Goal: Communication & Community: Answer question/provide support

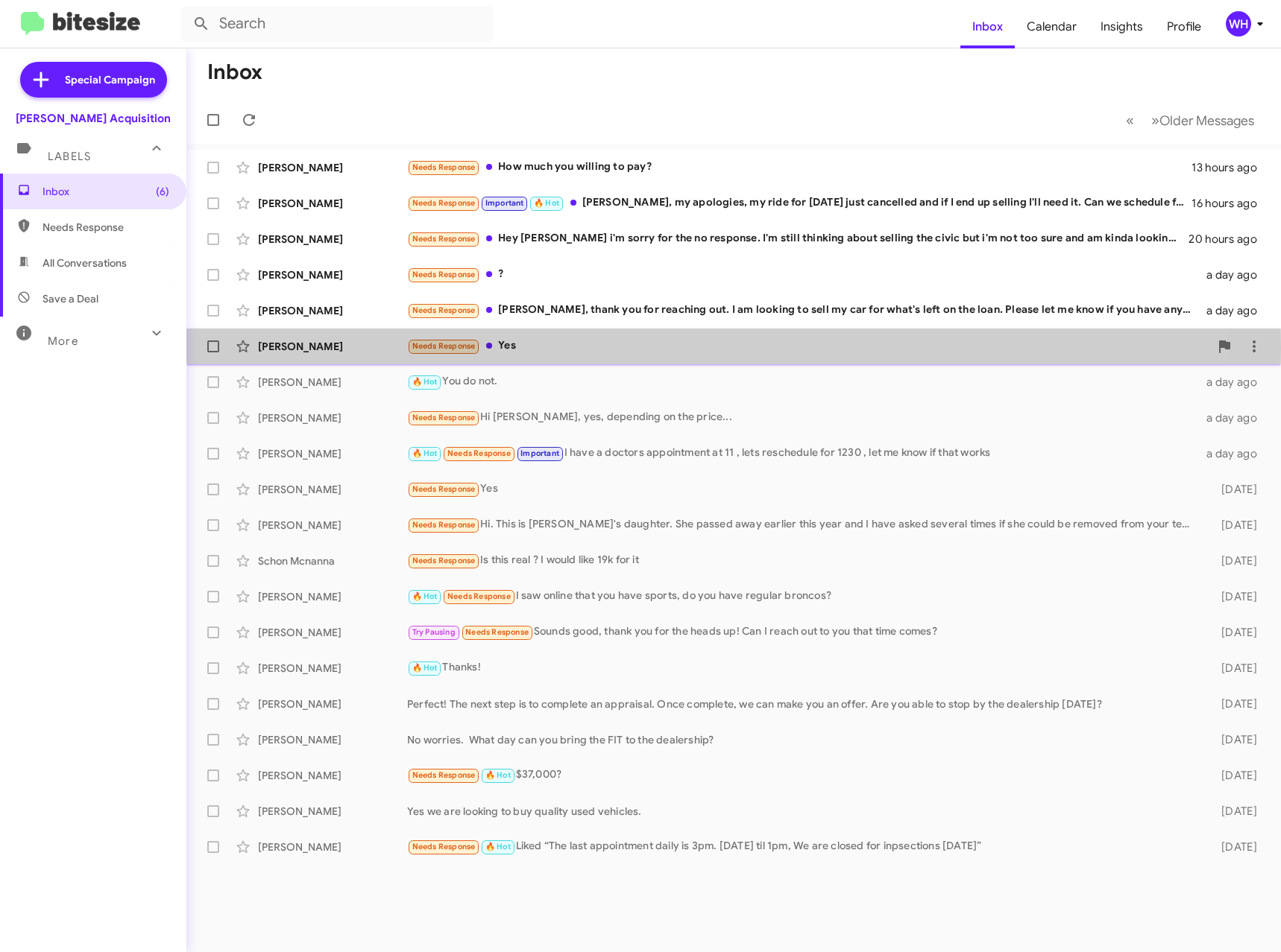
click at [305, 348] on div "[PERSON_NAME]" at bounding box center [332, 346] width 149 height 15
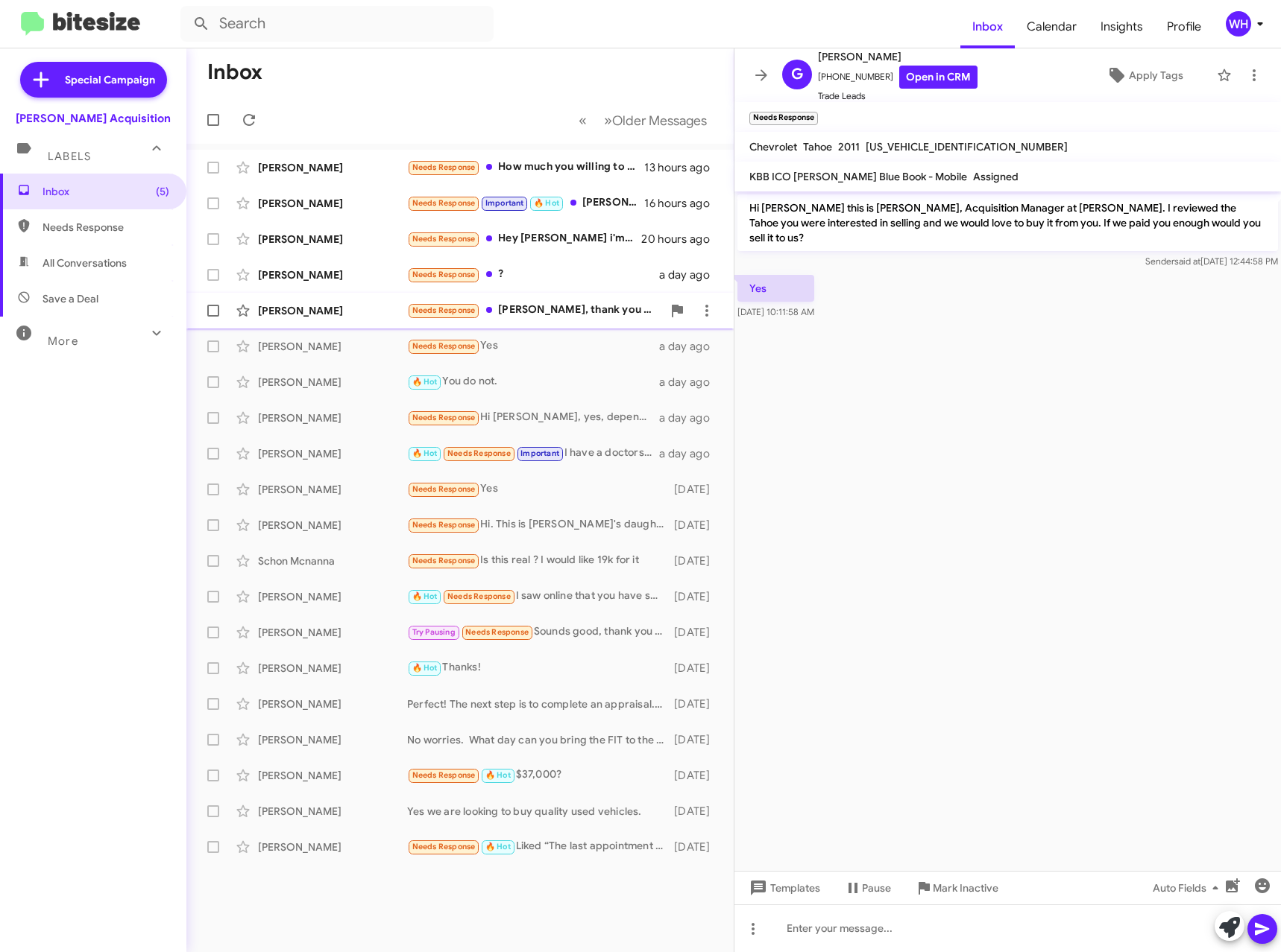
click at [295, 320] on div "[PERSON_NAME] Needs Response [PERSON_NAME], thank you for reaching out. I am lo…" at bounding box center [459, 311] width 523 height 30
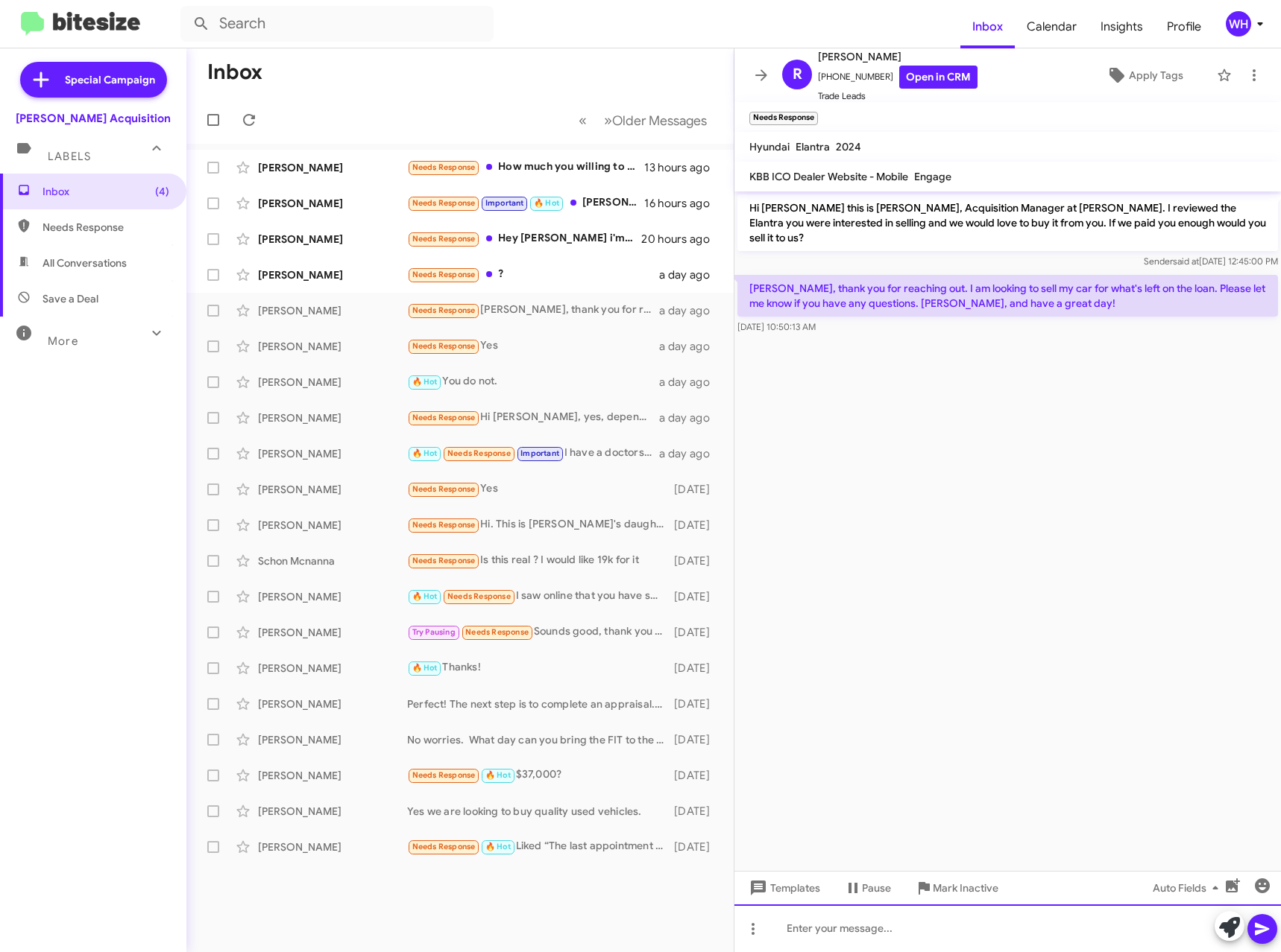
click at [881, 925] on div at bounding box center [1008, 929] width 547 height 48
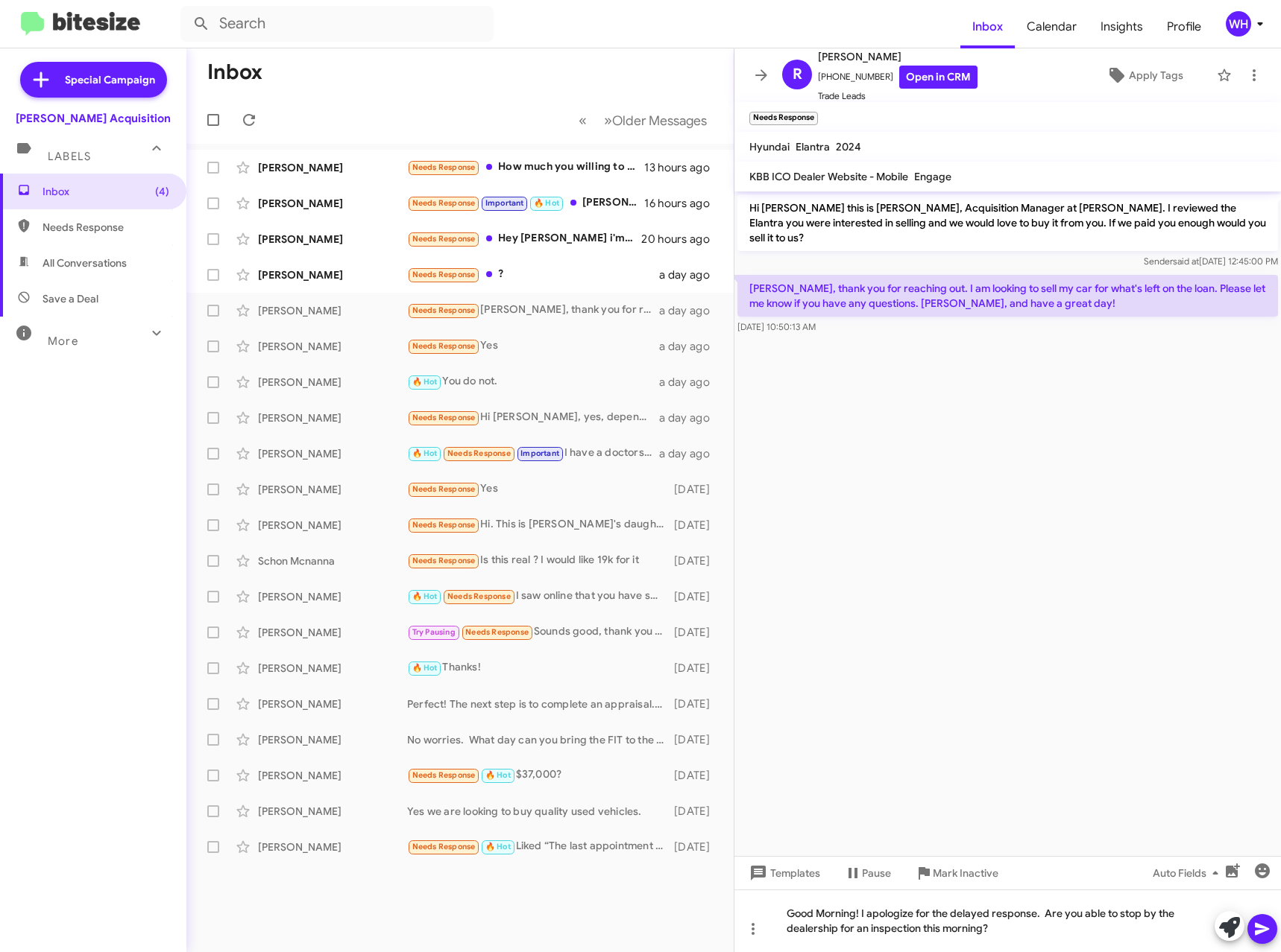
click at [1259, 937] on icon at bounding box center [1261, 929] width 18 height 18
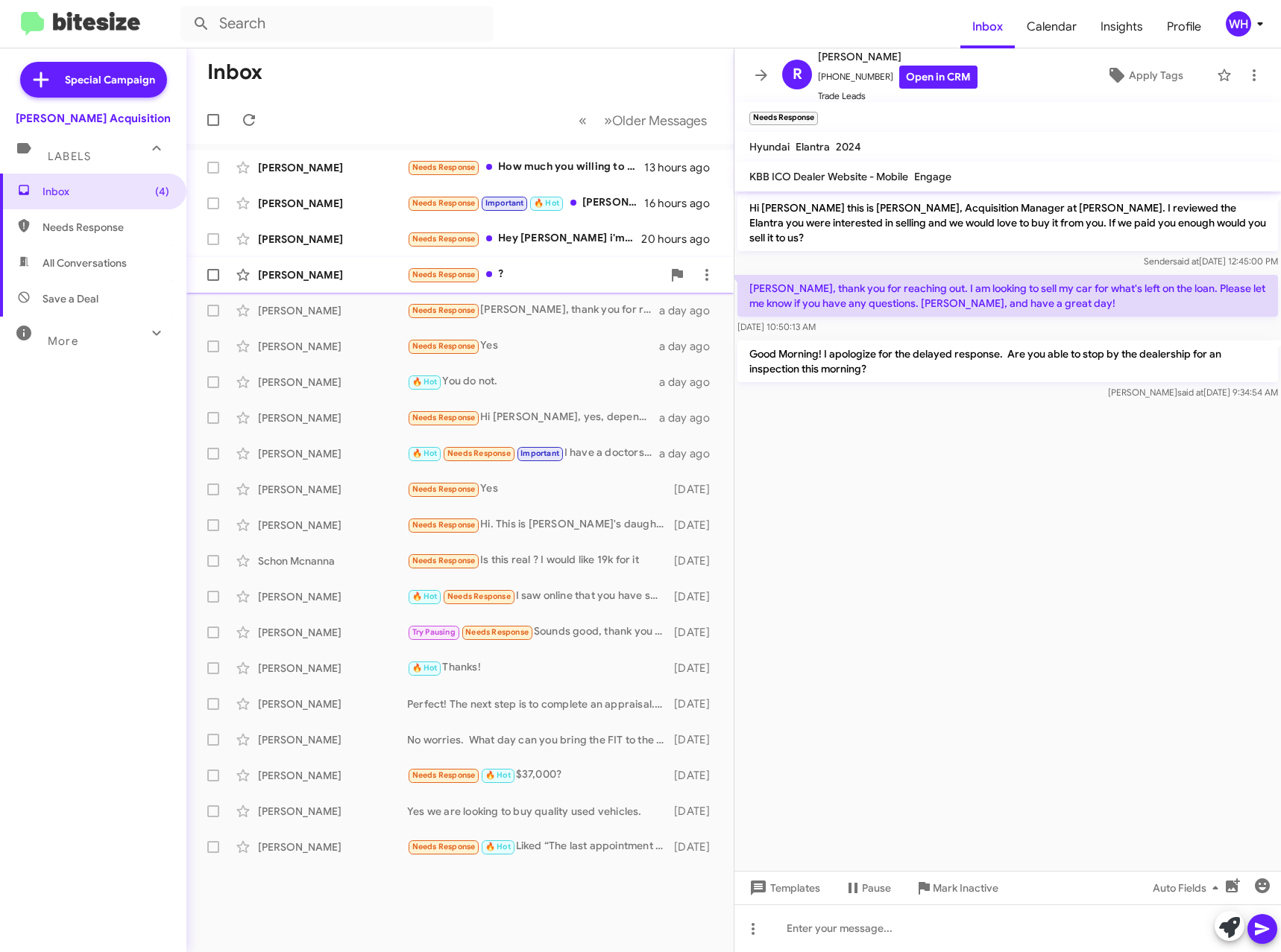
click at [294, 276] on div "[PERSON_NAME]" at bounding box center [332, 275] width 149 height 15
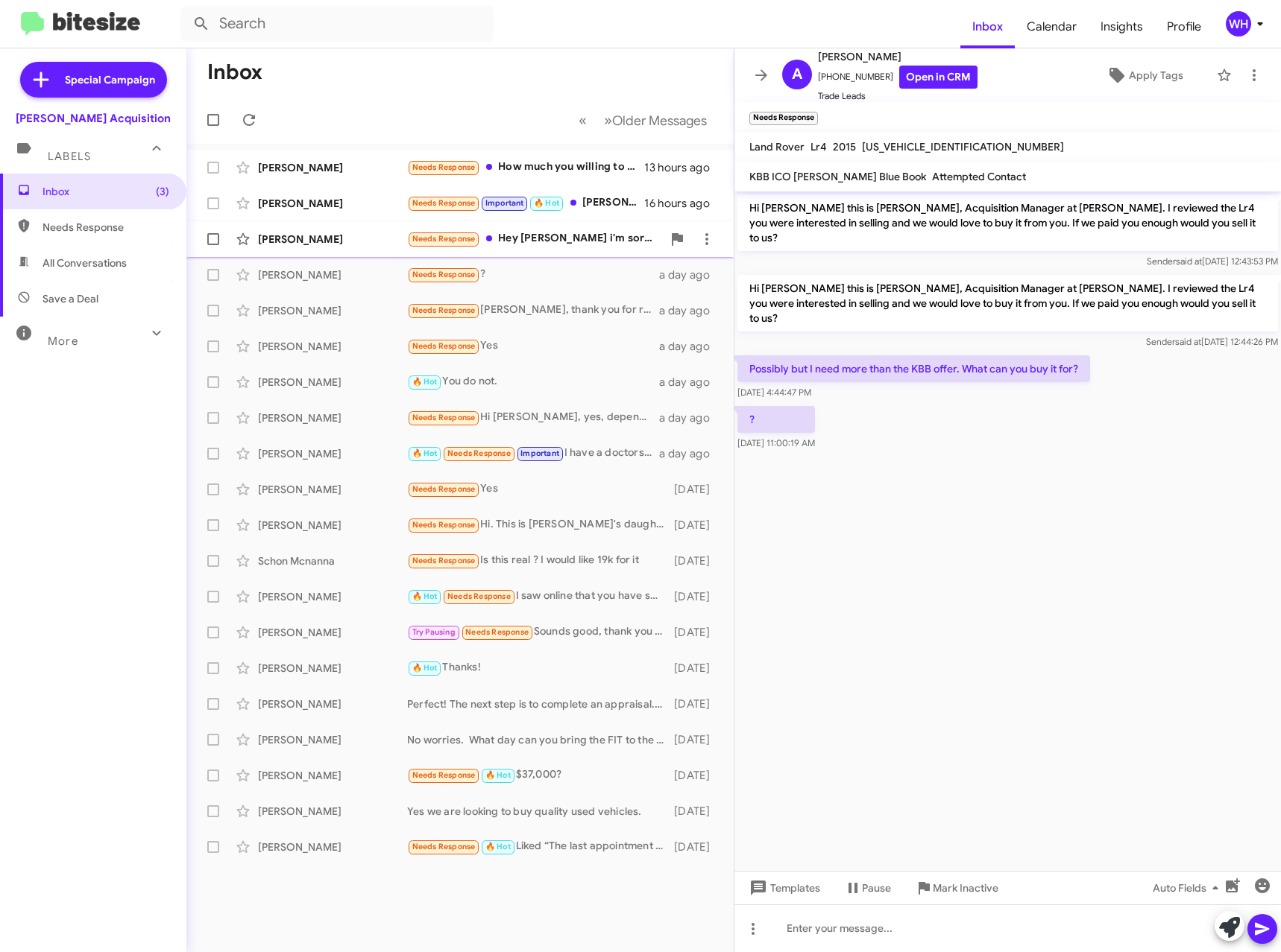
click at [283, 241] on div "[PERSON_NAME]" at bounding box center [332, 239] width 149 height 15
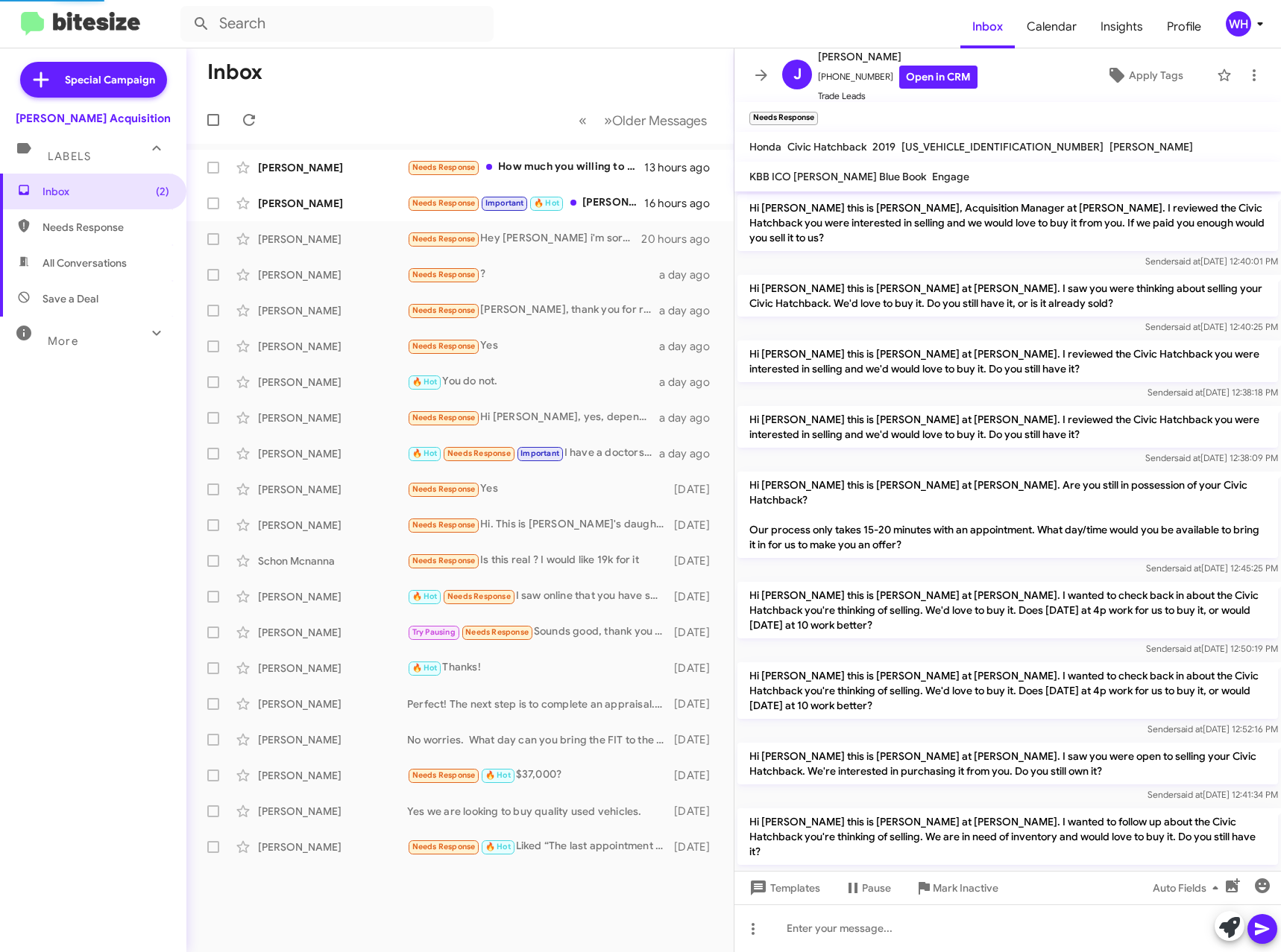
scroll to position [73, 0]
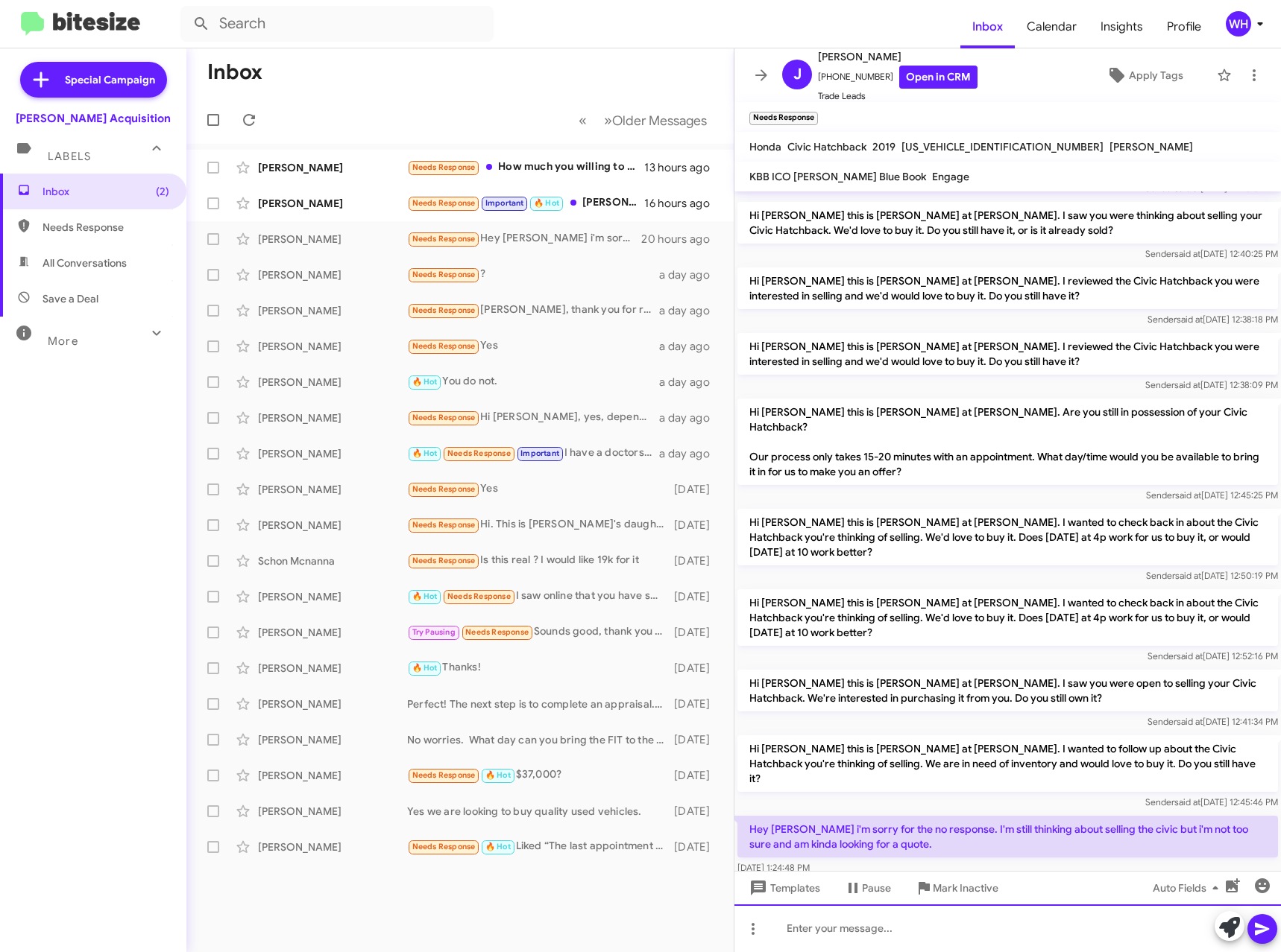
click at [866, 940] on div at bounding box center [1008, 929] width 547 height 48
click at [786, 894] on span "Templates" at bounding box center [783, 888] width 74 height 27
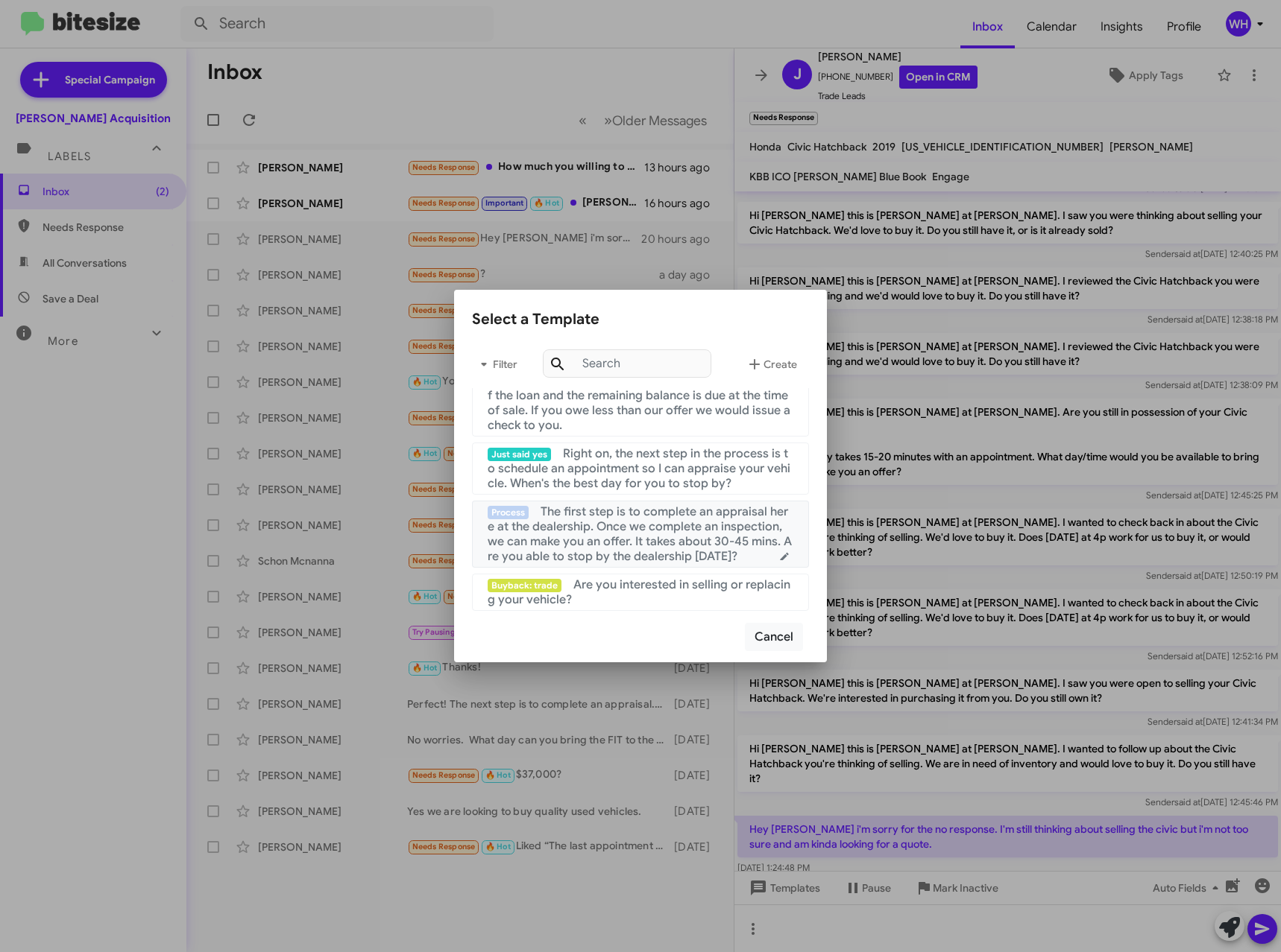
scroll to position [149, 0]
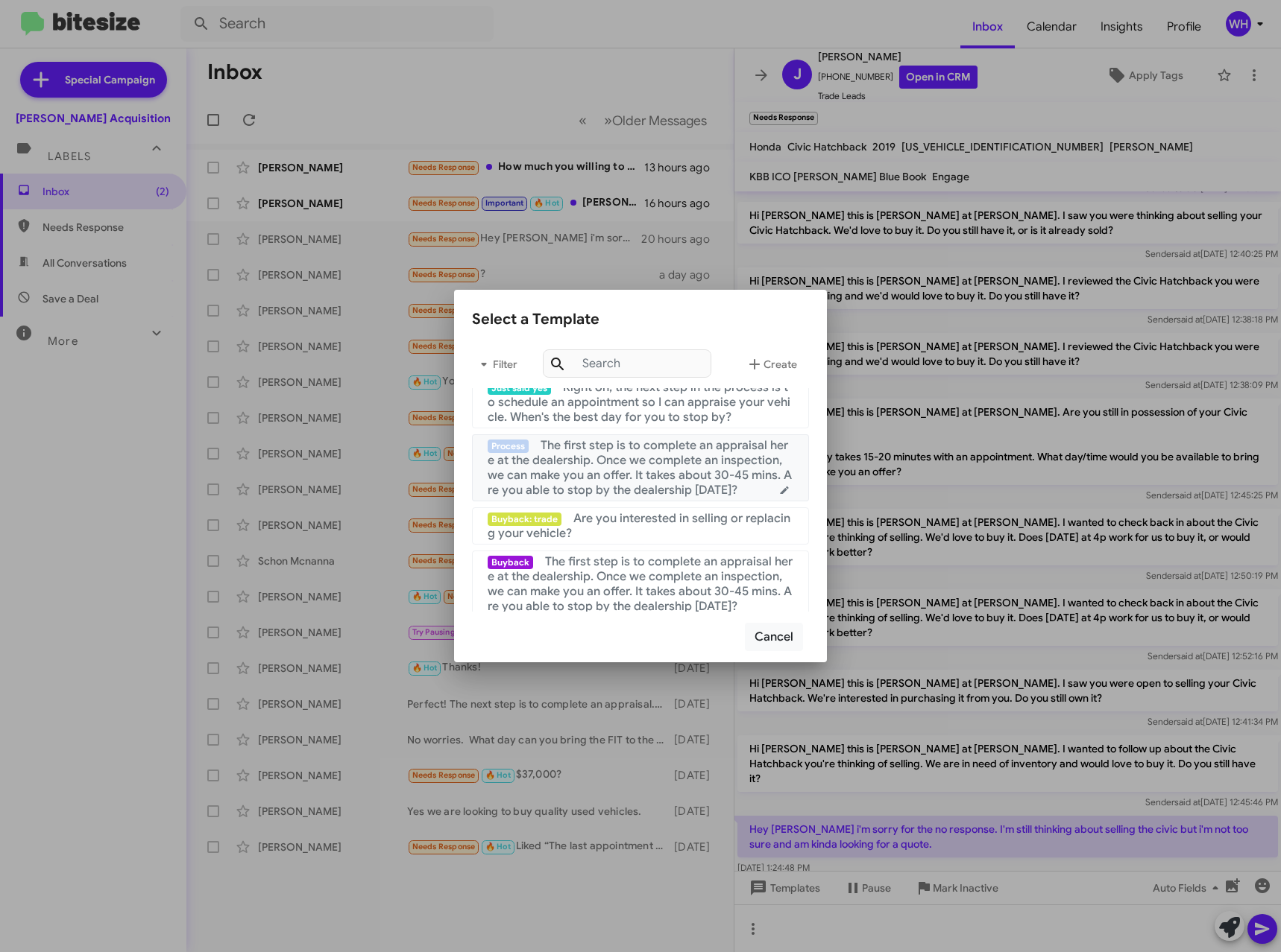
click at [680, 457] on span "The first step is to complete an appraisal here at the dealership. Once we comp…" at bounding box center [640, 468] width 304 height 59
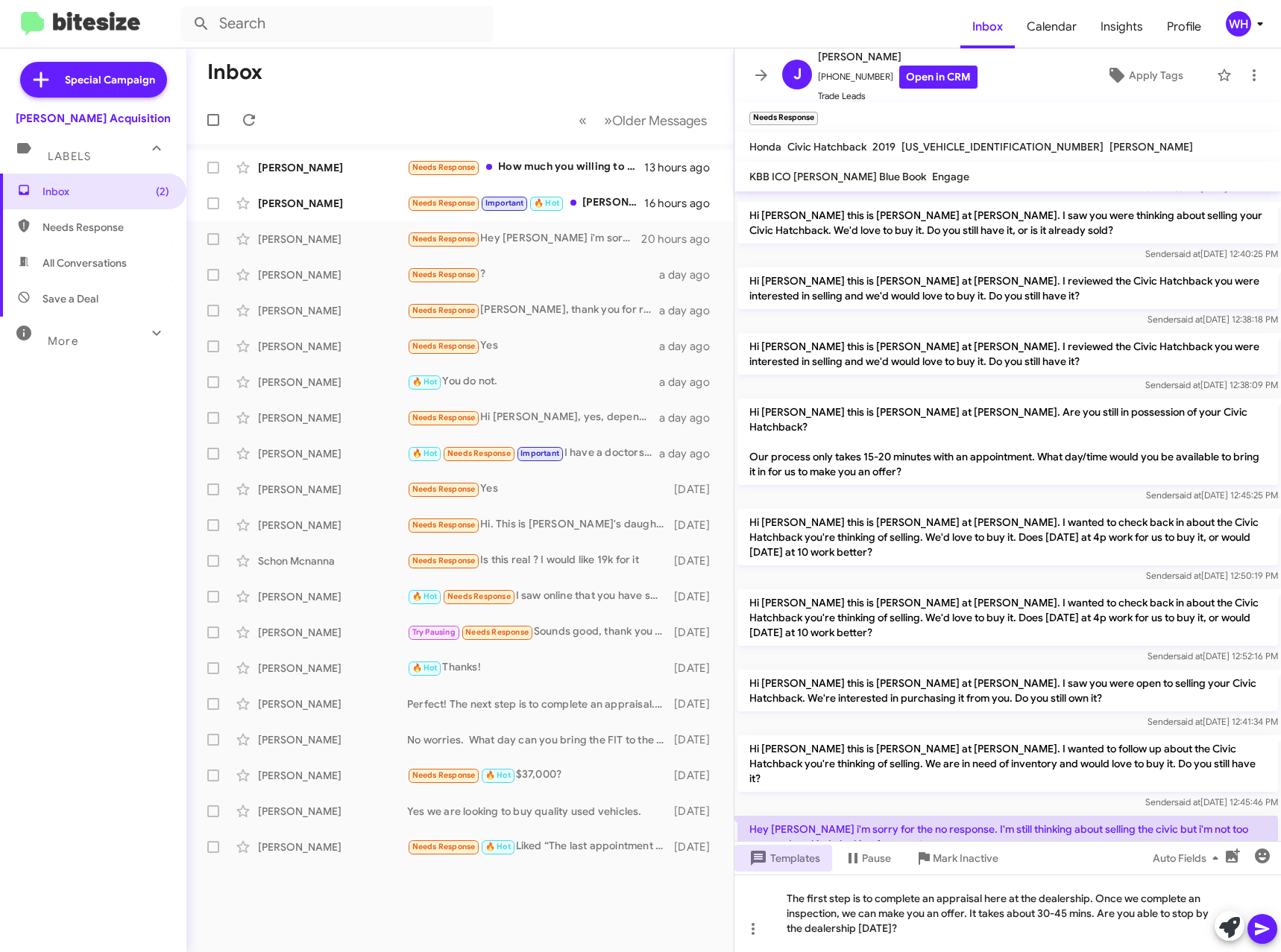
click at [1272, 936] on button at bounding box center [1262, 929] width 30 height 30
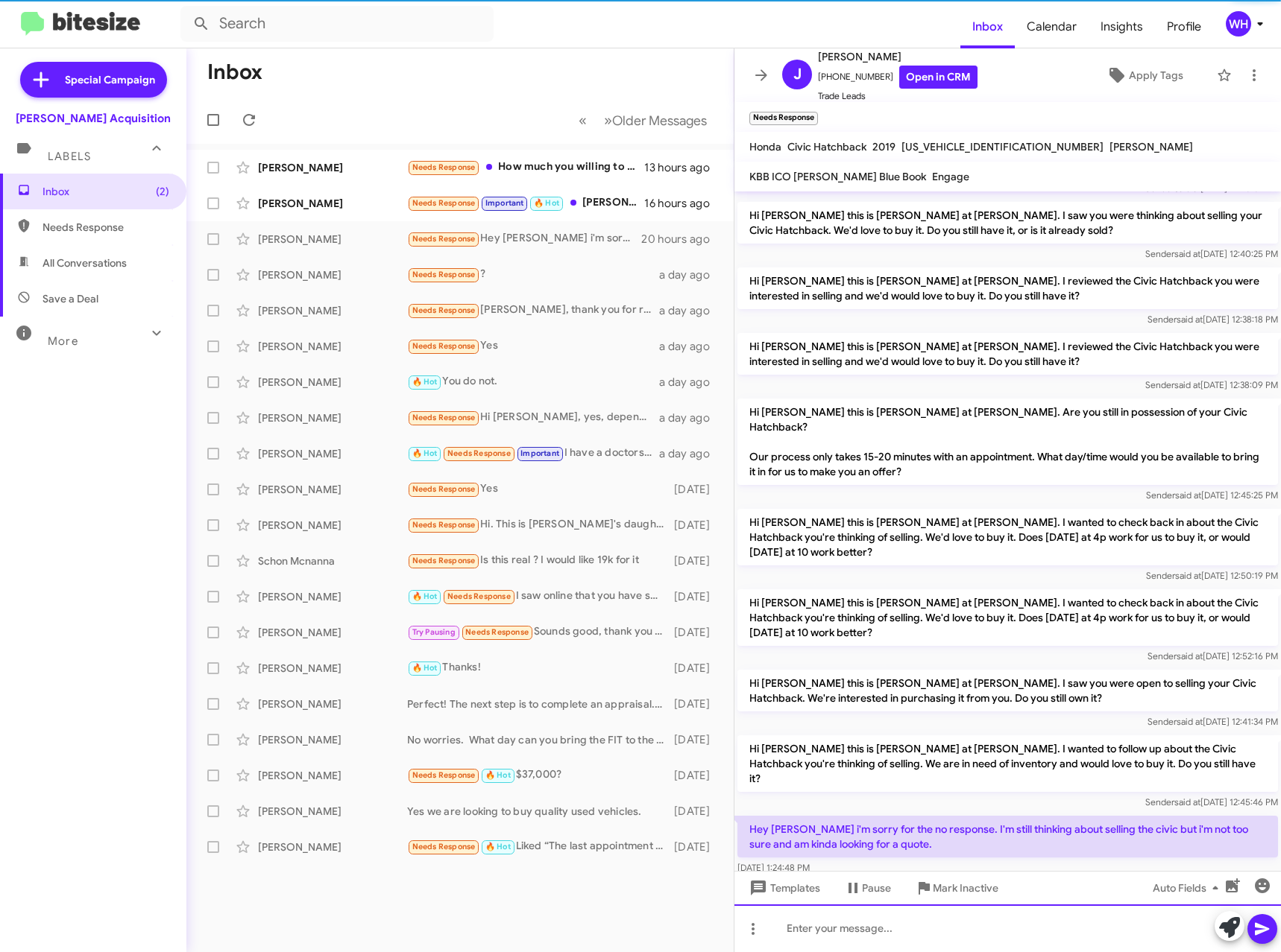
scroll to position [143, 0]
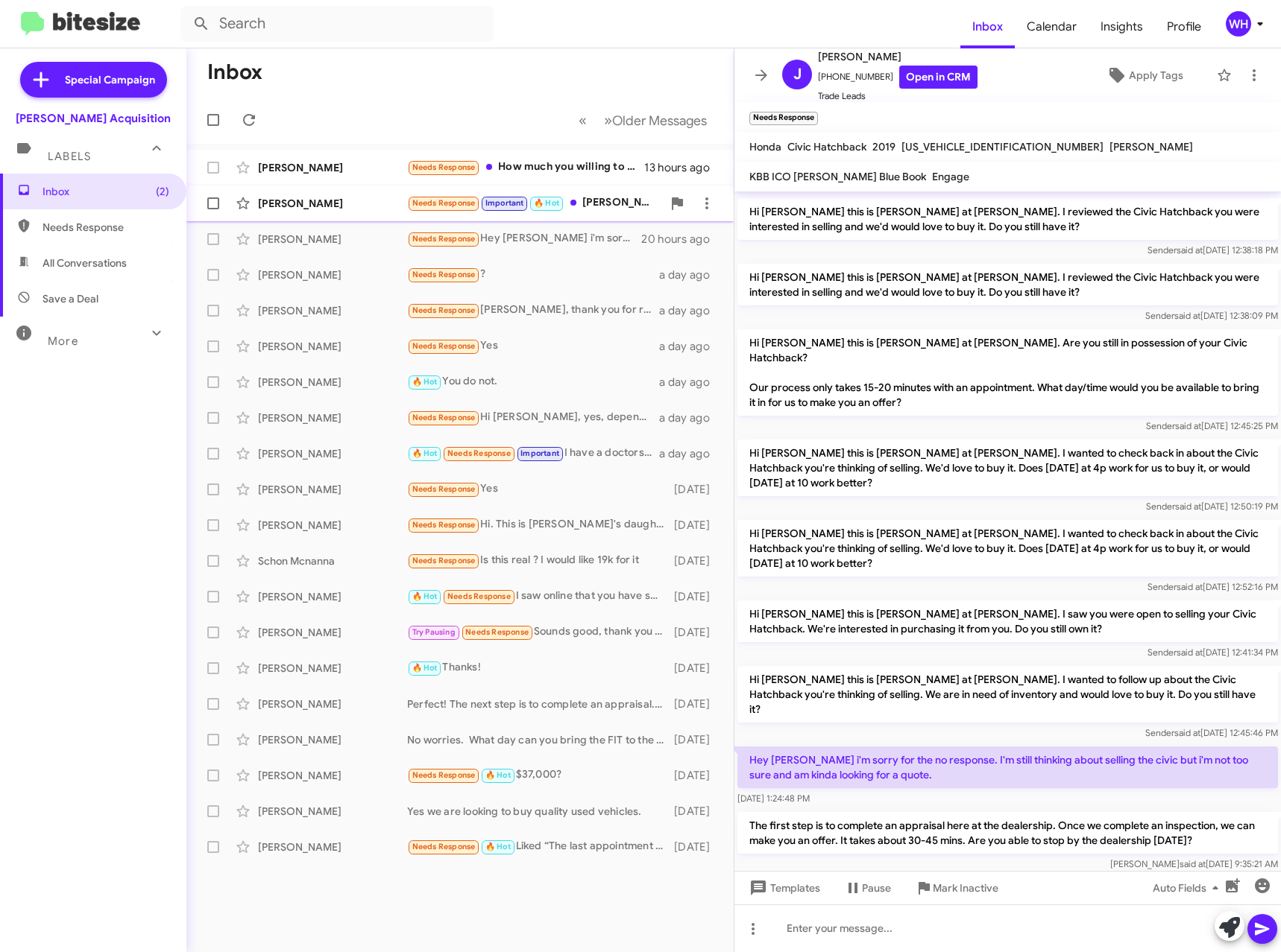
click at [285, 206] on div "[PERSON_NAME]" at bounding box center [332, 204] width 149 height 15
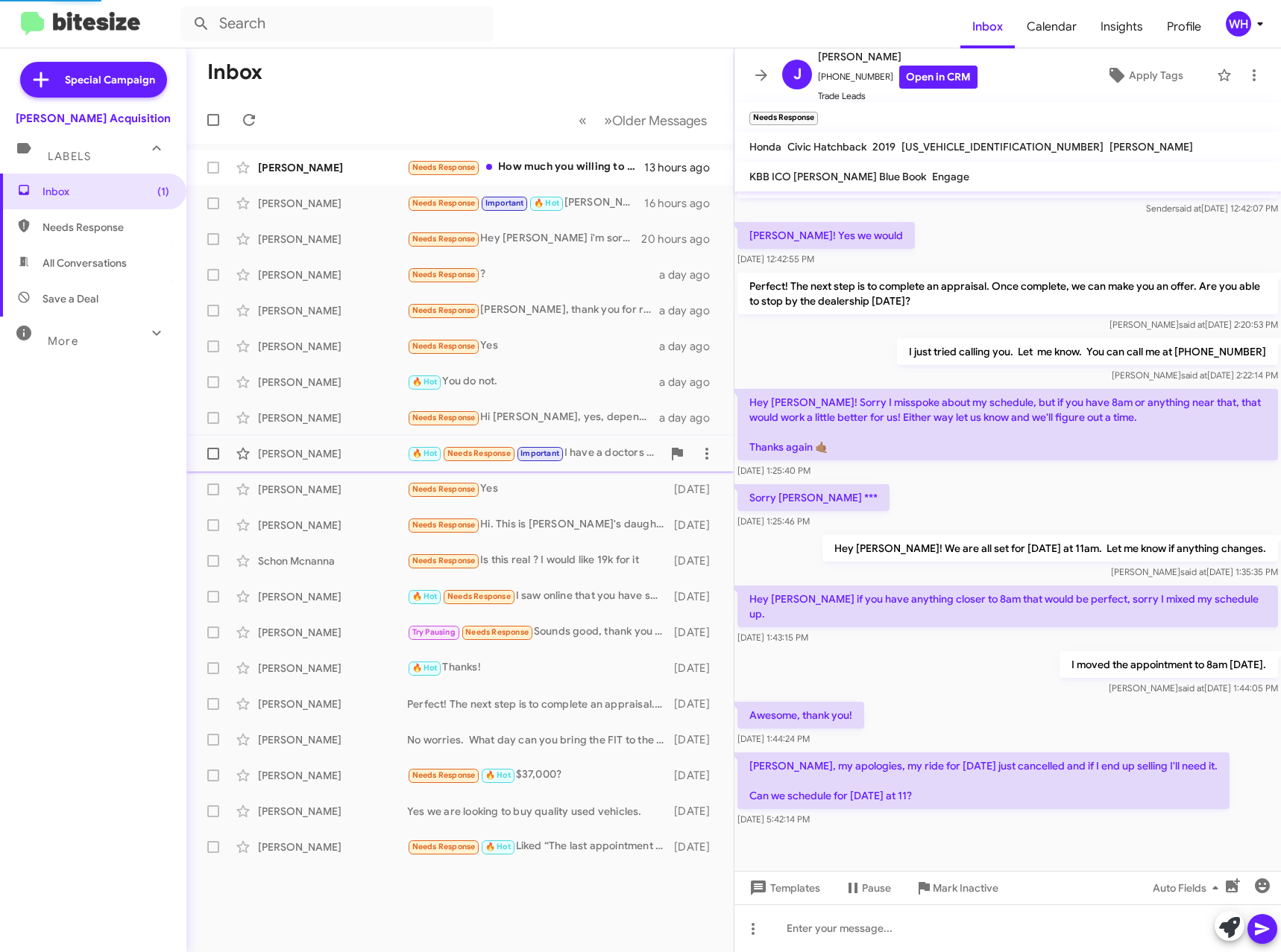
scroll to position [23, 0]
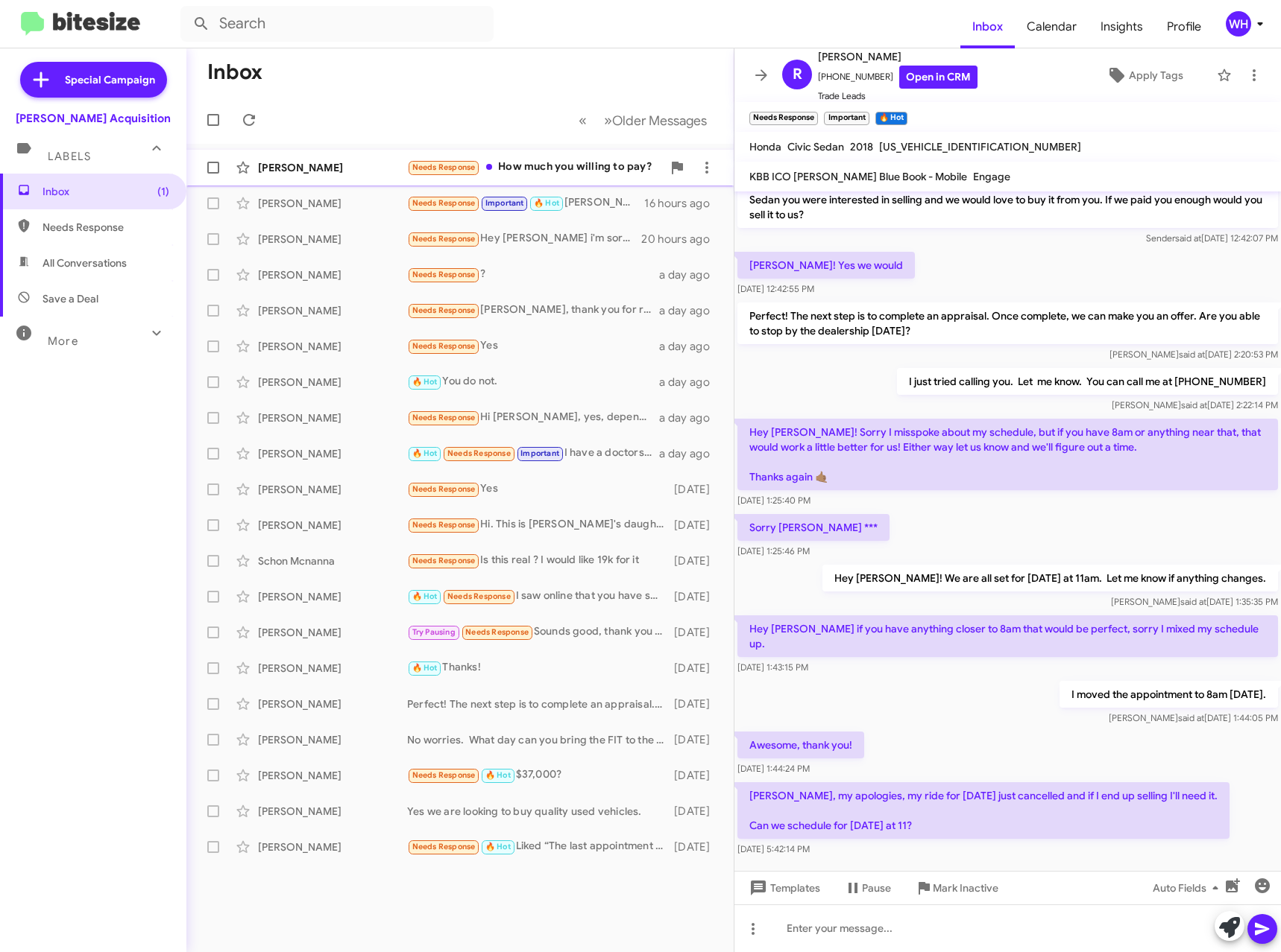
click at [301, 168] on div "[PERSON_NAME]" at bounding box center [332, 168] width 149 height 15
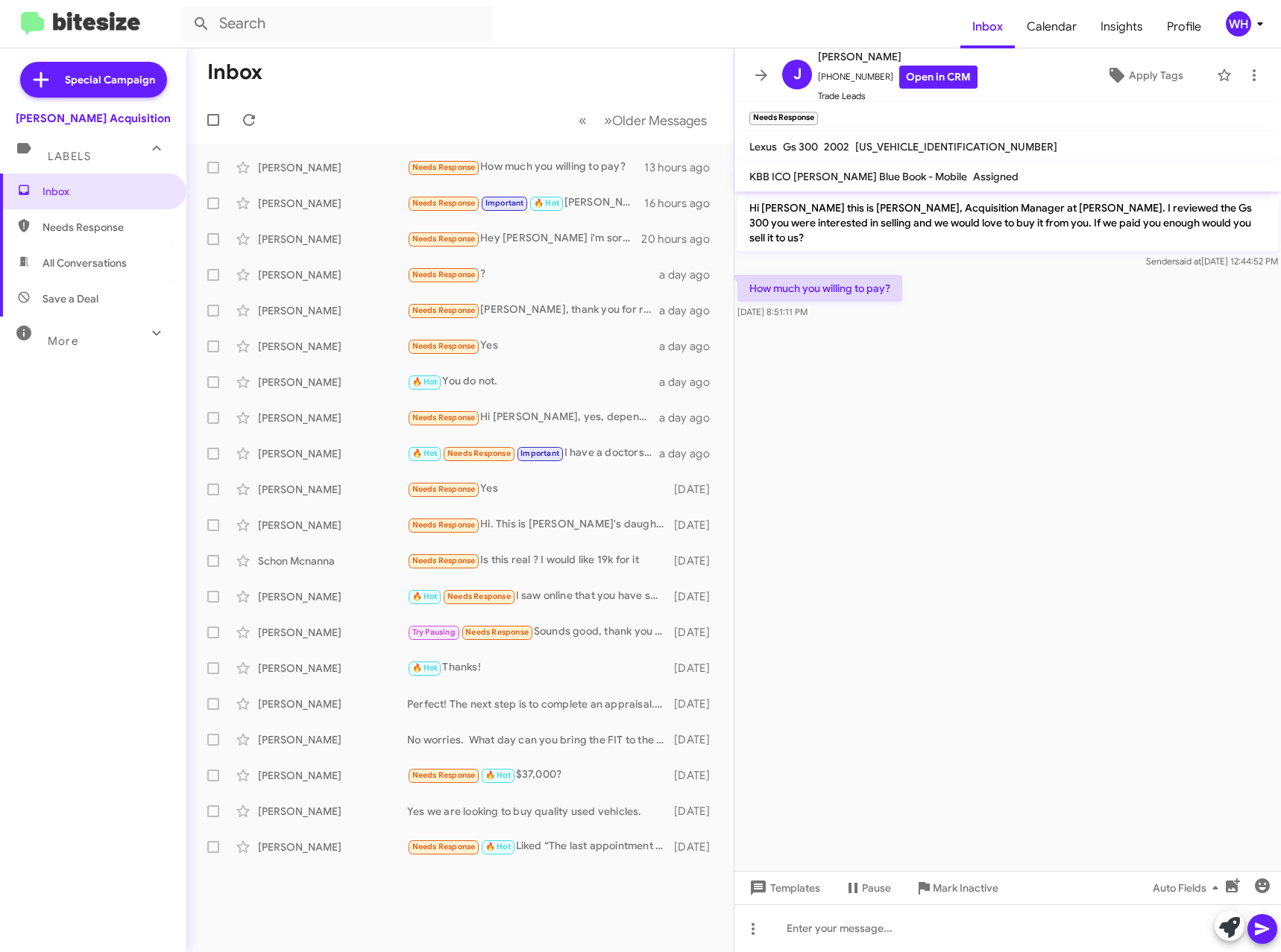
click at [501, 84] on mat-toolbar-row "Inbox" at bounding box center [459, 72] width 548 height 48
click at [381, 23] on input "text" at bounding box center [336, 23] width 313 height 36
type input "[PERSON_NAME]"
click at [186, 9] on button at bounding box center [201, 24] width 30 height 30
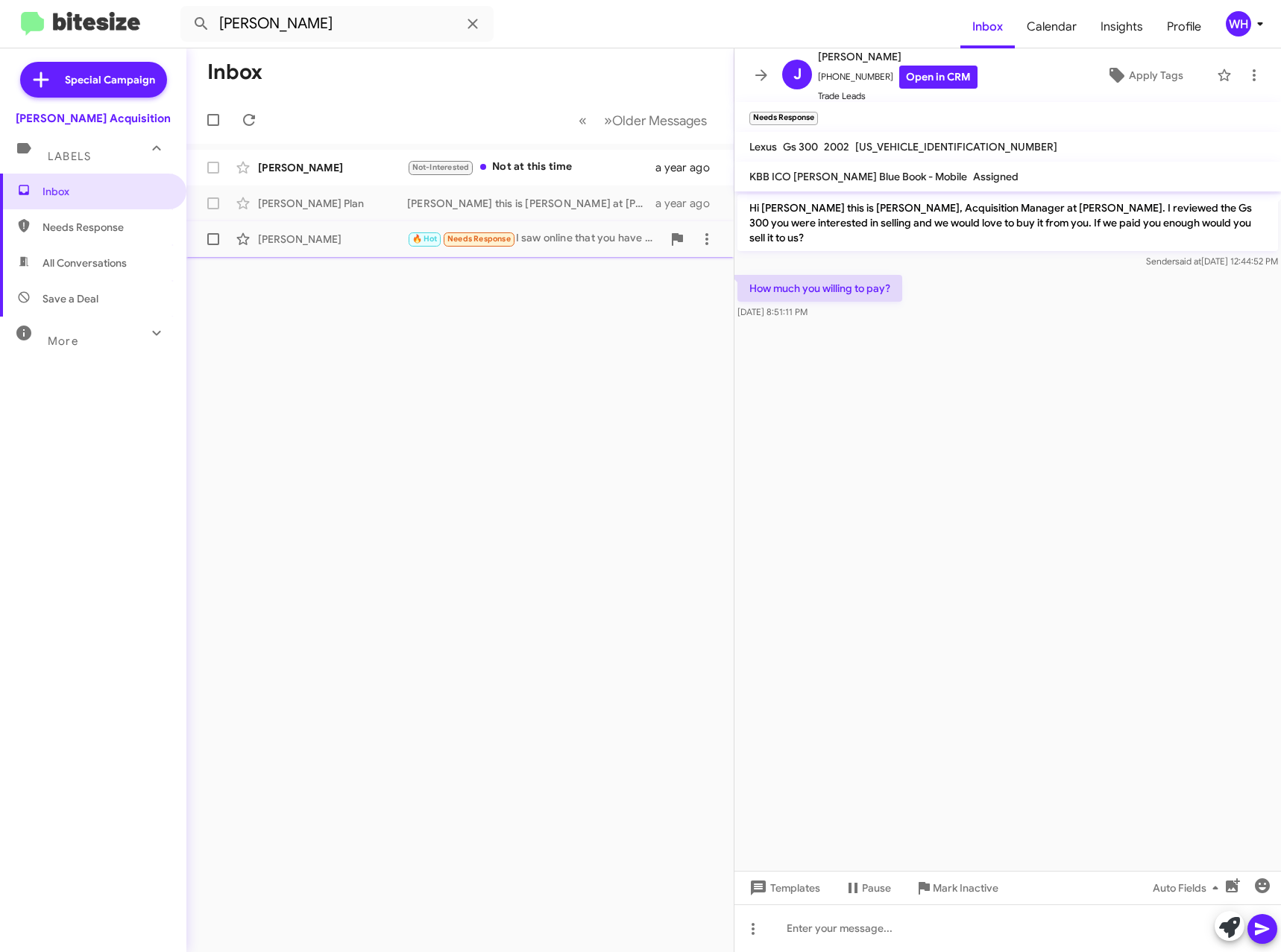
click at [301, 240] on div "[PERSON_NAME]" at bounding box center [332, 239] width 149 height 15
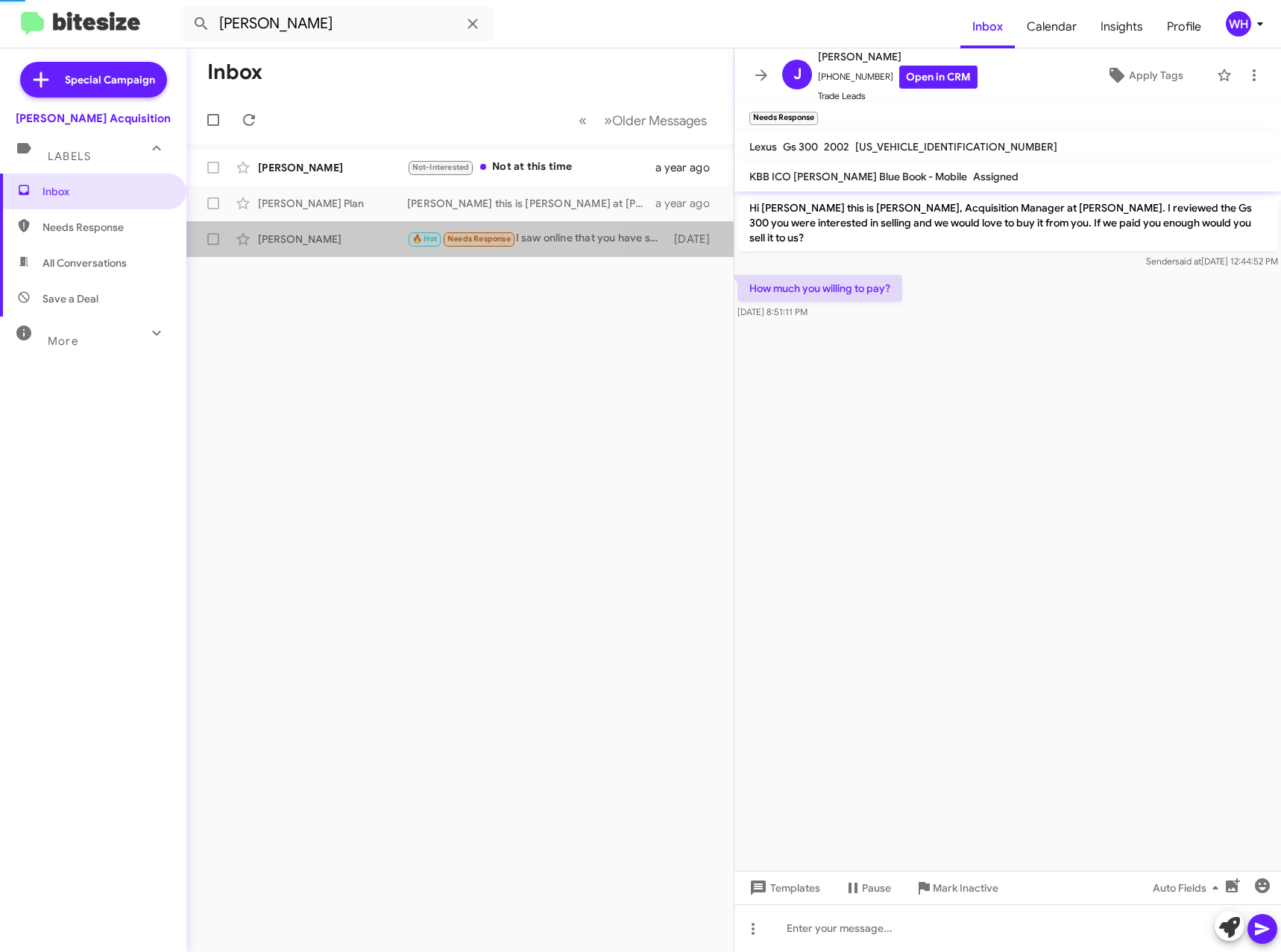
scroll to position [384, 0]
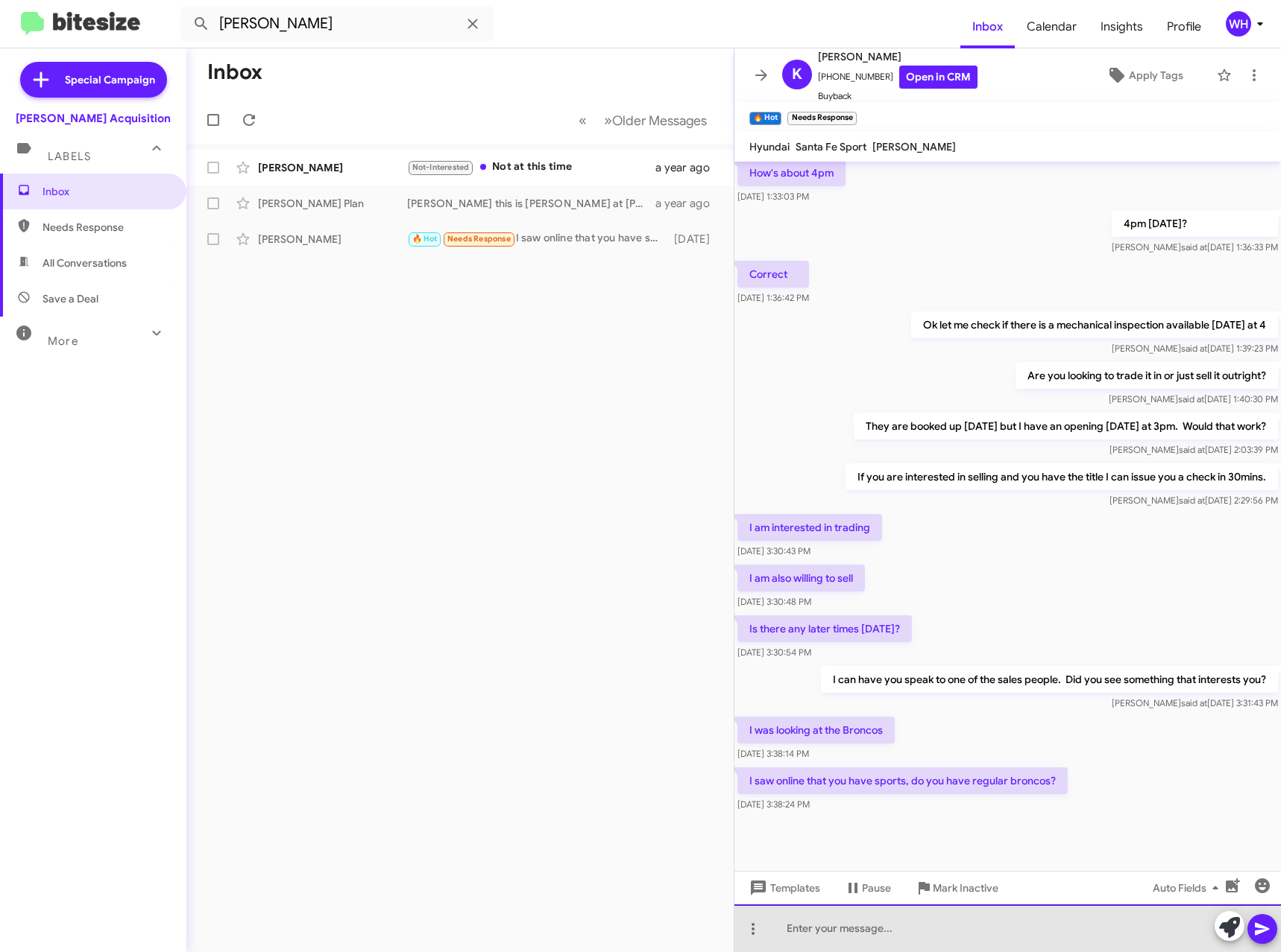
click at [876, 932] on div at bounding box center [1008, 929] width 547 height 48
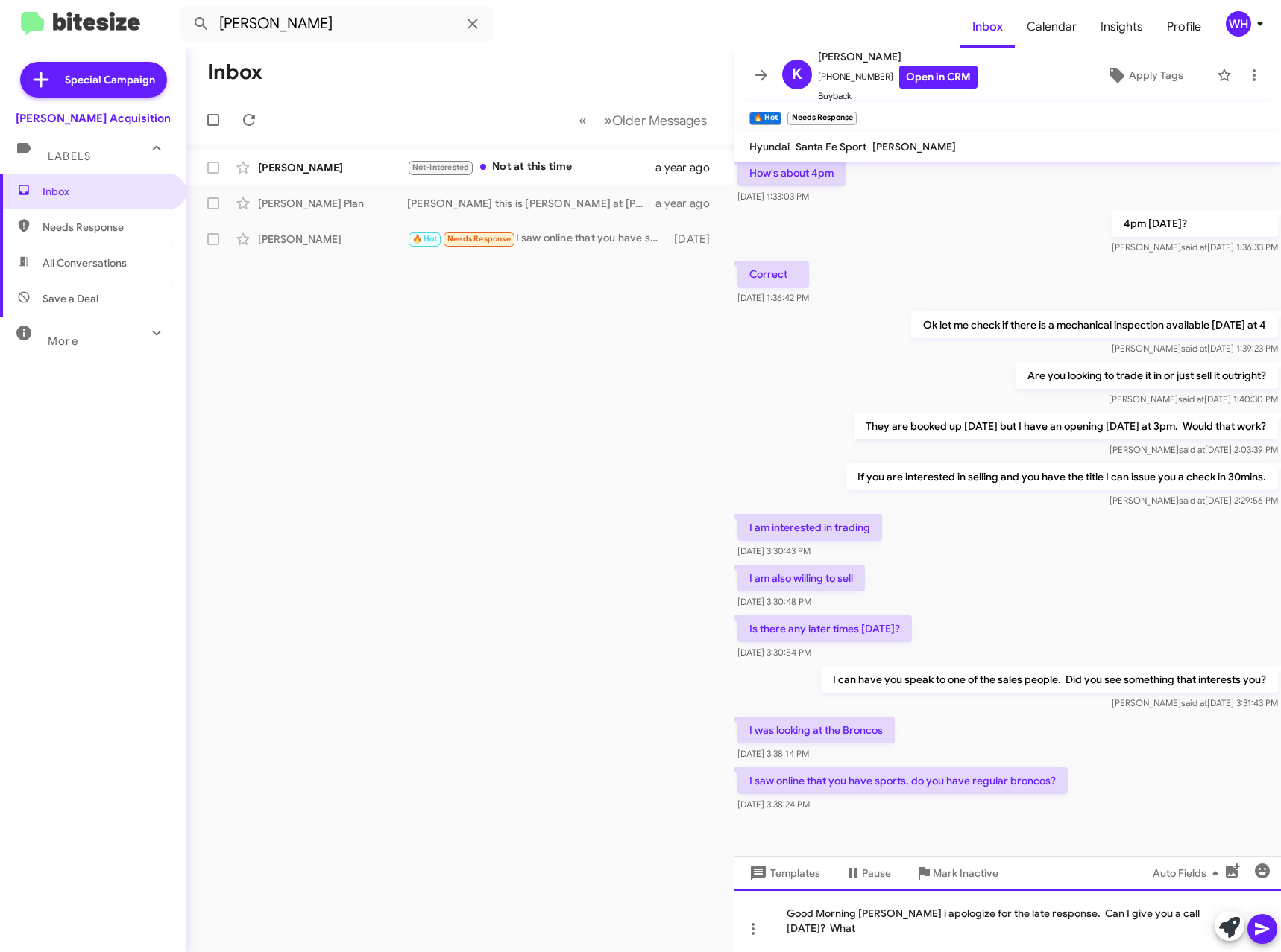
scroll to position [399, 0]
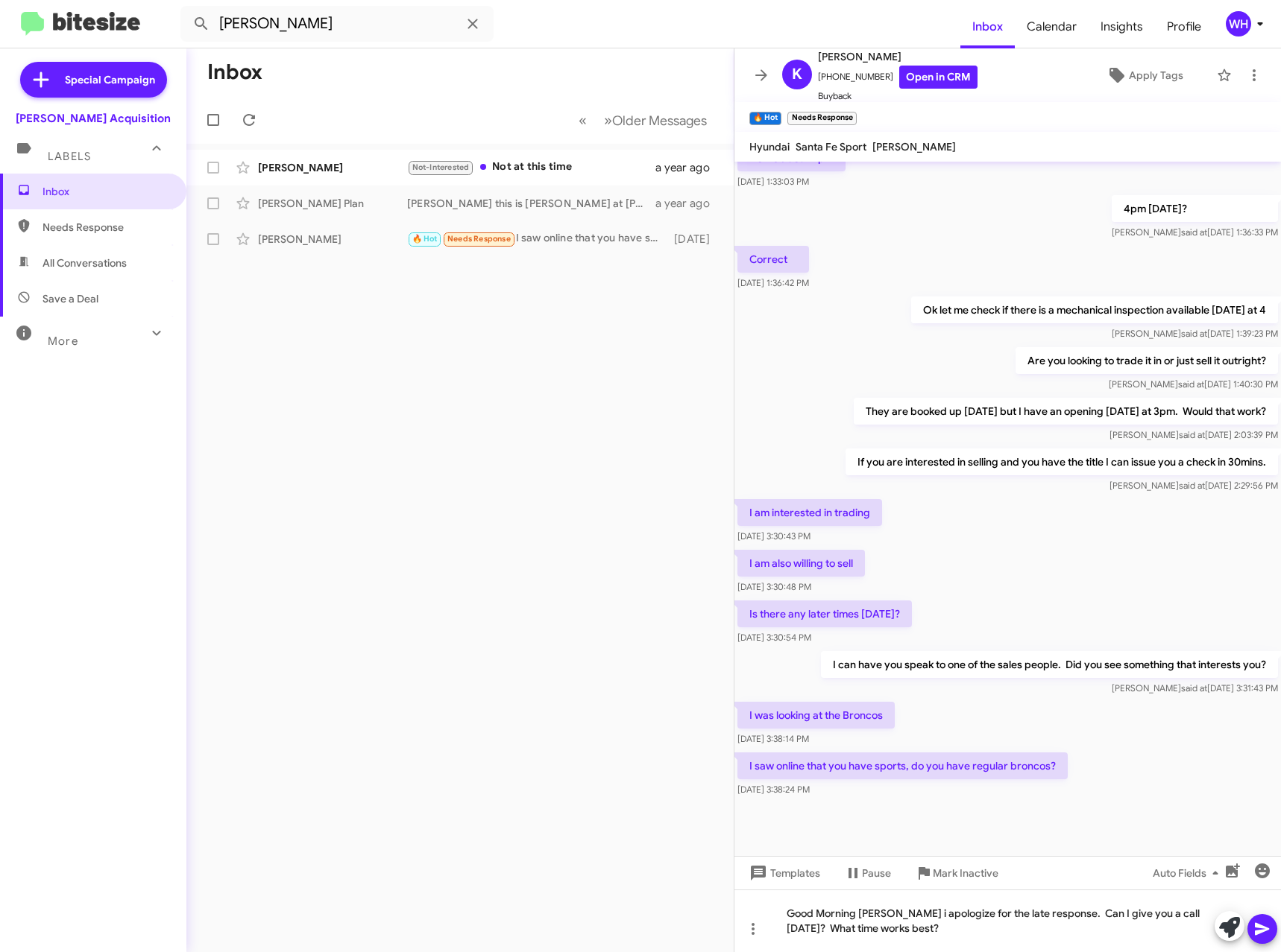
click at [1259, 930] on body "[PERSON_NAME] Inbox Calendar Insights Profile WH Special Campaign [PERSON_NAME]…" at bounding box center [640, 476] width 1281 height 952
